Goal: Communication & Community: Participate in discussion

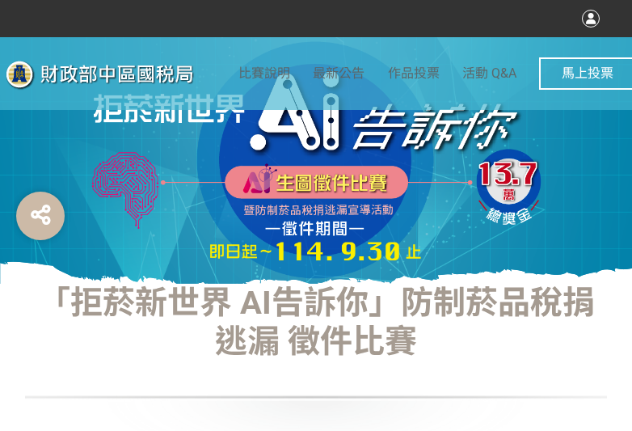
select select "vote"
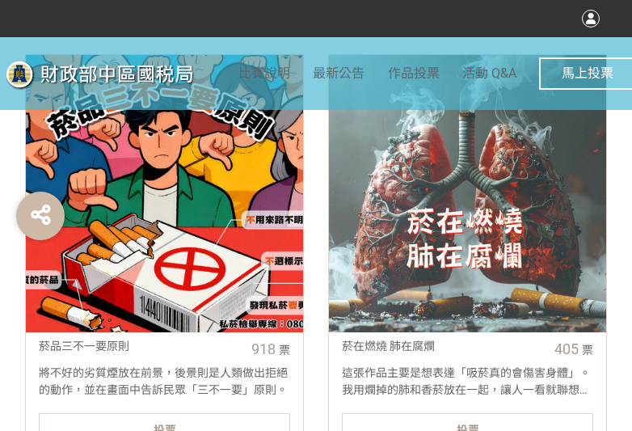
scroll to position [646, 0]
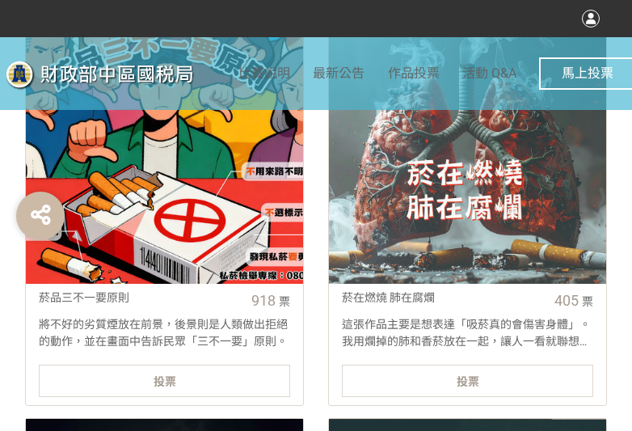
click at [234, 381] on div "投票" at bounding box center [164, 380] width 251 height 32
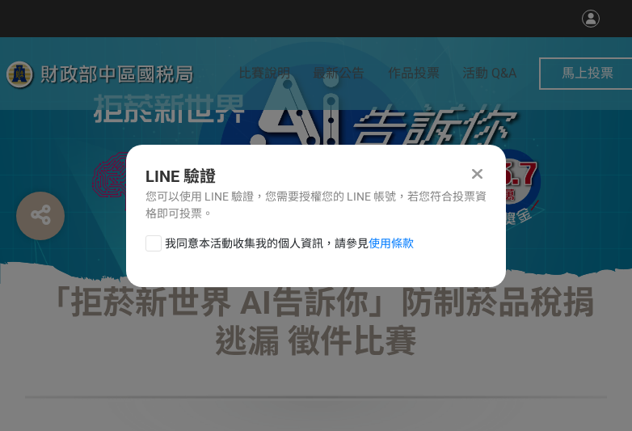
scroll to position [0, 0]
click at [157, 243] on div at bounding box center [153, 243] width 16 height 16
checkbox input "true"
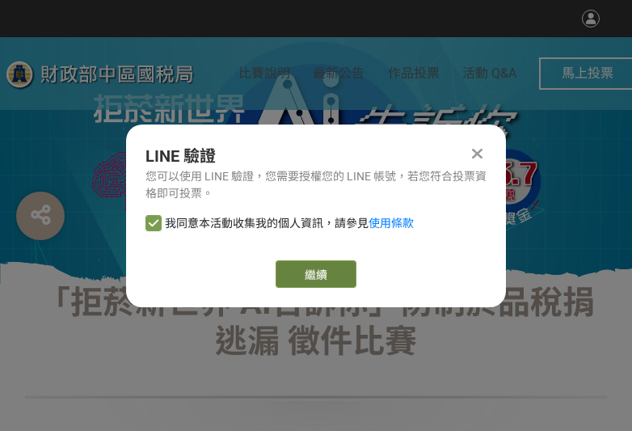
click at [339, 263] on button "繼續" at bounding box center [316, 273] width 81 height 27
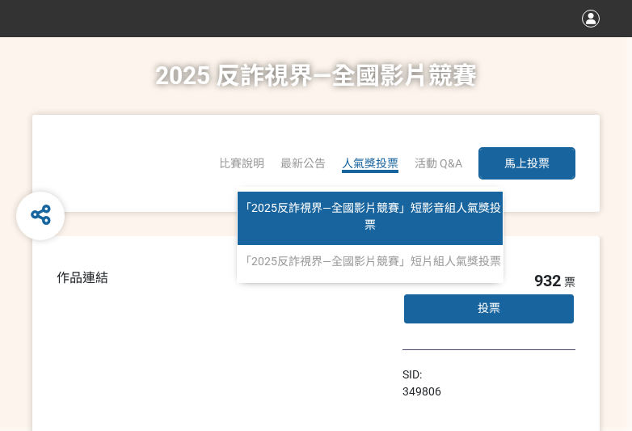
click at [367, 193] on link "「2025反詐視界—全國影片競賽」短影音組人氣獎投票" at bounding box center [370, 218] width 265 height 53
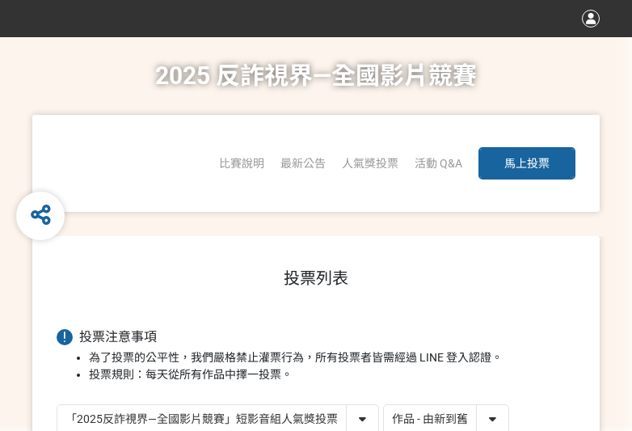
scroll to position [2, 0]
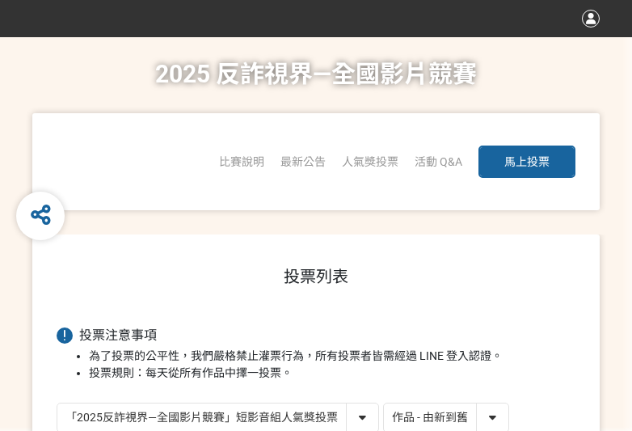
click at [475, 415] on select "作品 - 由新到舊 作品 - 由舊到新 票數 - 由多到少 票數 - 由少到多" at bounding box center [446, 417] width 124 height 28
select select "vote"
click at [384, 403] on select "作品 - 由新到舊 作品 - 由舊到新 票數 - 由多到少 票數 - 由少到多" at bounding box center [446, 417] width 124 height 28
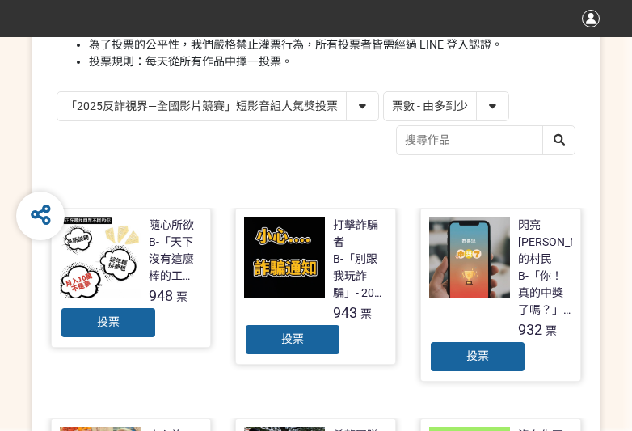
scroll to position [323, 0]
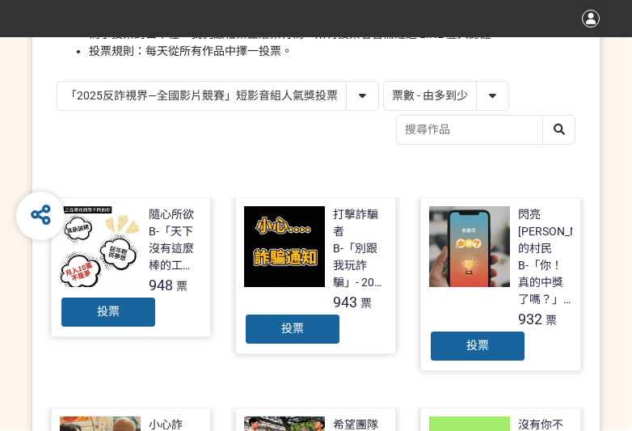
click at [107, 314] on span "投票" at bounding box center [108, 311] width 23 height 13
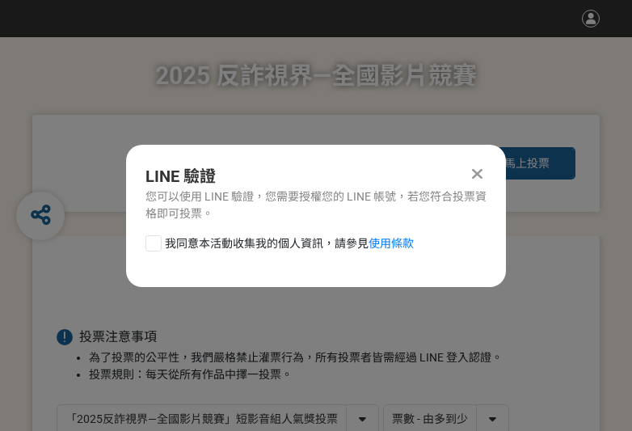
scroll to position [0, 0]
click at [153, 230] on div "LINE 驗證 您可以使用 LINE 驗證，您需要授權您的 LINE 帳號，若您符合投票資格即可投票。 我同意本活動收集我的個人資訊，請參見 使用條款" at bounding box center [316, 216] width 380 height 142
click at [152, 242] on div at bounding box center [153, 243] width 16 height 16
checkbox input "true"
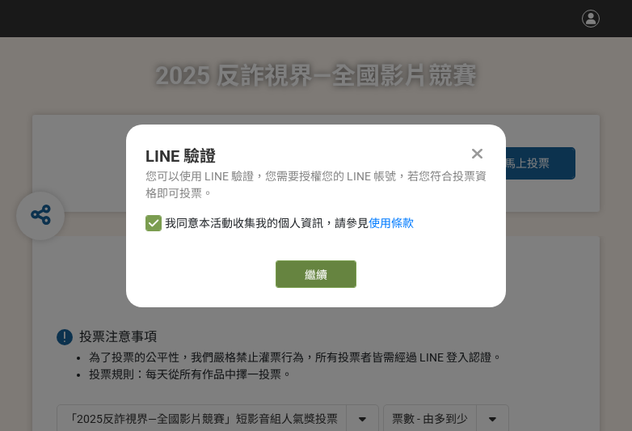
click at [345, 276] on button "繼續" at bounding box center [316, 273] width 81 height 27
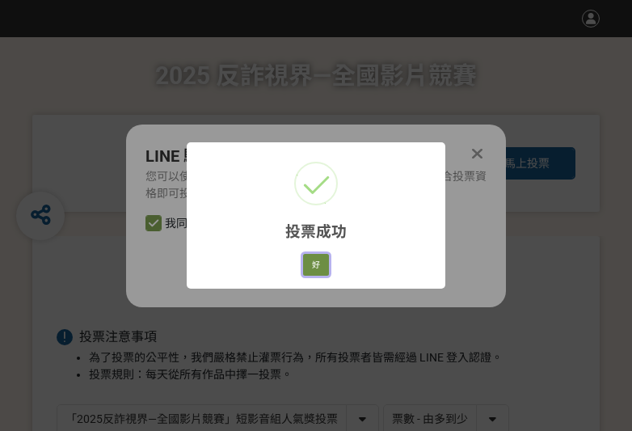
click at [308, 267] on button "好" at bounding box center [316, 265] width 26 height 23
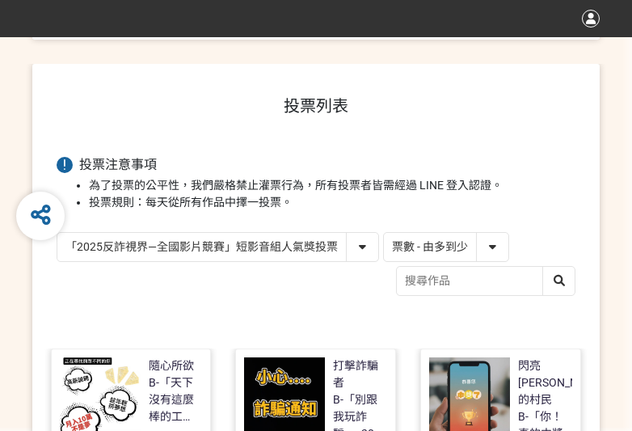
scroll to position [230, 0]
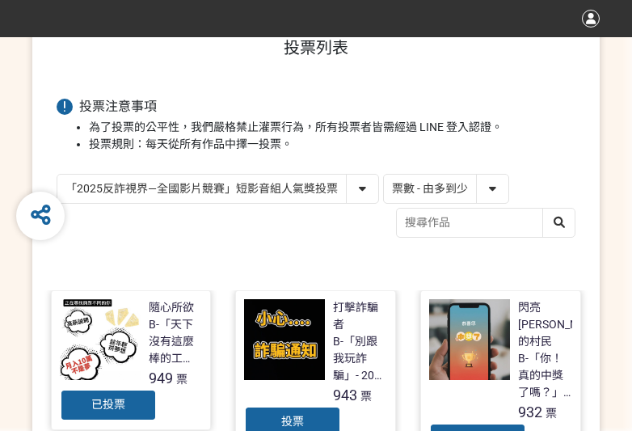
click at [307, 188] on select "「2025反詐視界—全國影片競賽」短影音組人氣獎投票 「2025反詐視界—全國影片競賽」短片組人氣獎投票" at bounding box center [217, 189] width 321 height 28
select select "13146"
click at [57, 175] on select "「2025反詐視界—全國影片競賽」短影音組人氣獎投票 「2025反詐視界—全國影片競賽」短片組人氣獎投票" at bounding box center [217, 189] width 321 height 28
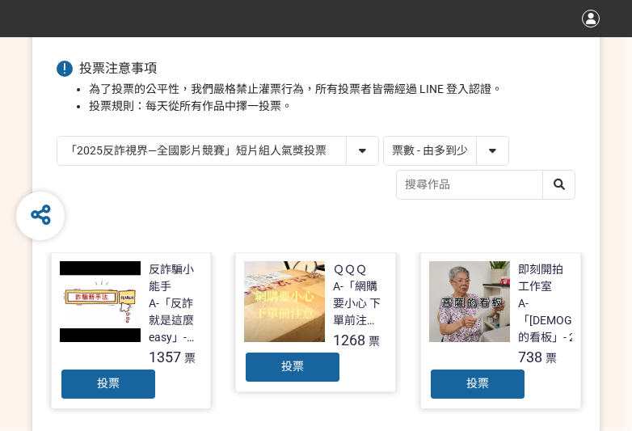
scroll to position [404, 0]
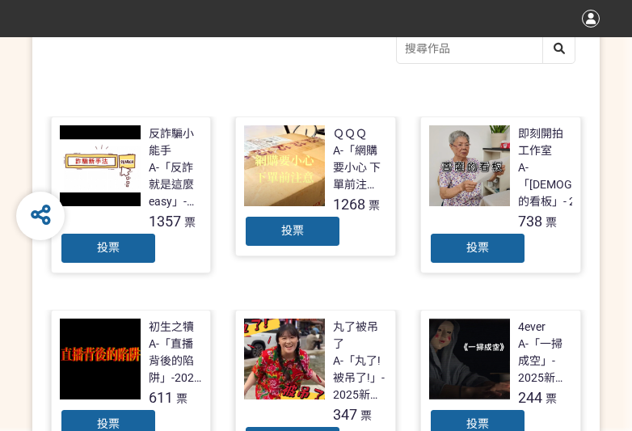
click at [120, 246] on div "投票" at bounding box center [108, 248] width 97 height 32
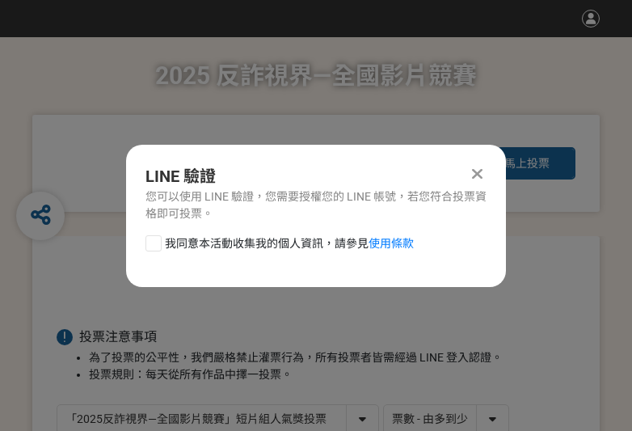
scroll to position [0, 0]
click at [152, 248] on div at bounding box center [153, 243] width 16 height 16
checkbox input "true"
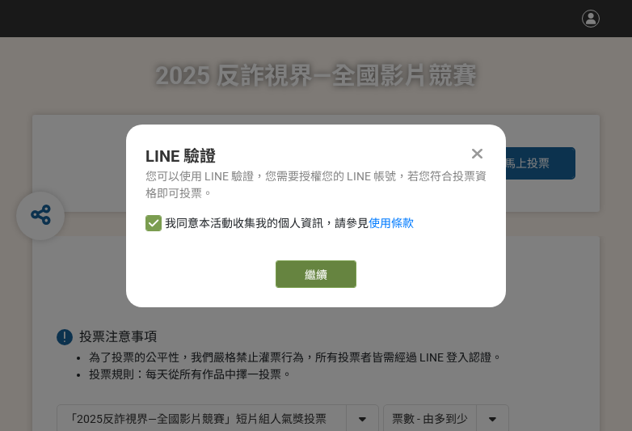
click at [314, 266] on button "繼續" at bounding box center [316, 273] width 81 height 27
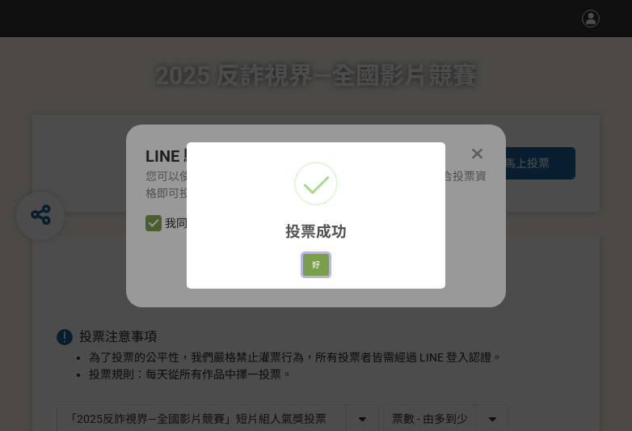
drag, startPoint x: 322, startPoint y: 269, endPoint x: 408, endPoint y: 282, distance: 86.6
click at [322, 269] on button "好" at bounding box center [316, 265] width 26 height 23
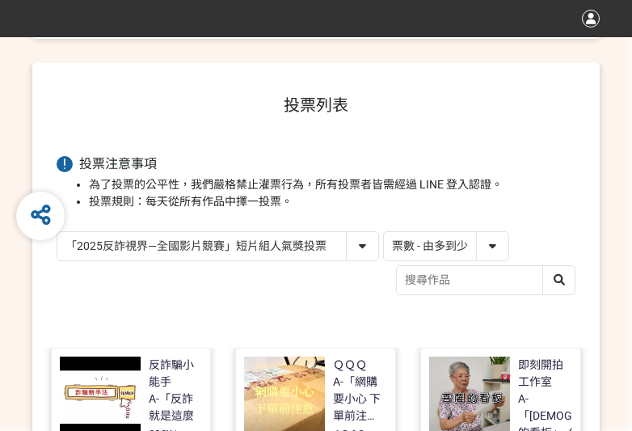
scroll to position [259, 0]
